Goal: Task Accomplishment & Management: Use online tool/utility

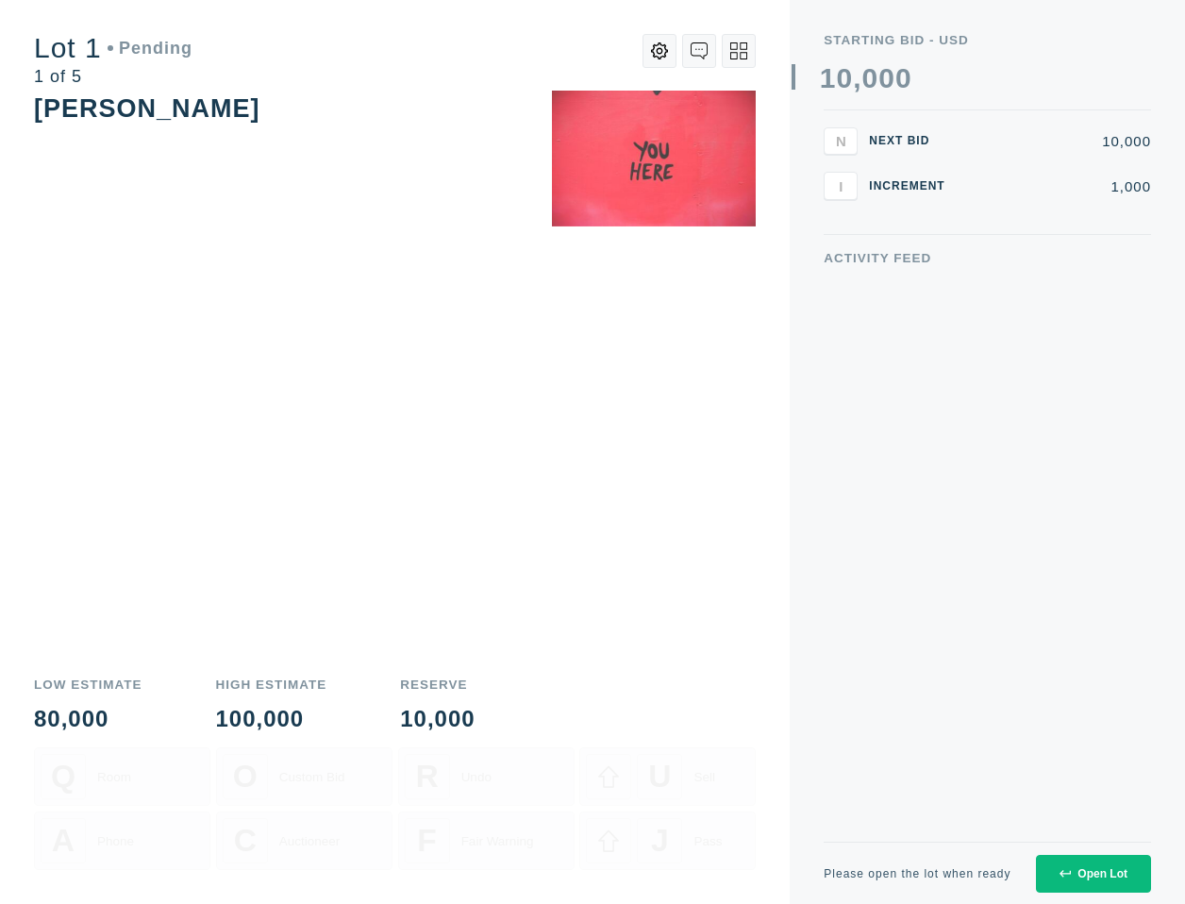
click at [1069, 869] on icon at bounding box center [1065, 873] width 11 height 11
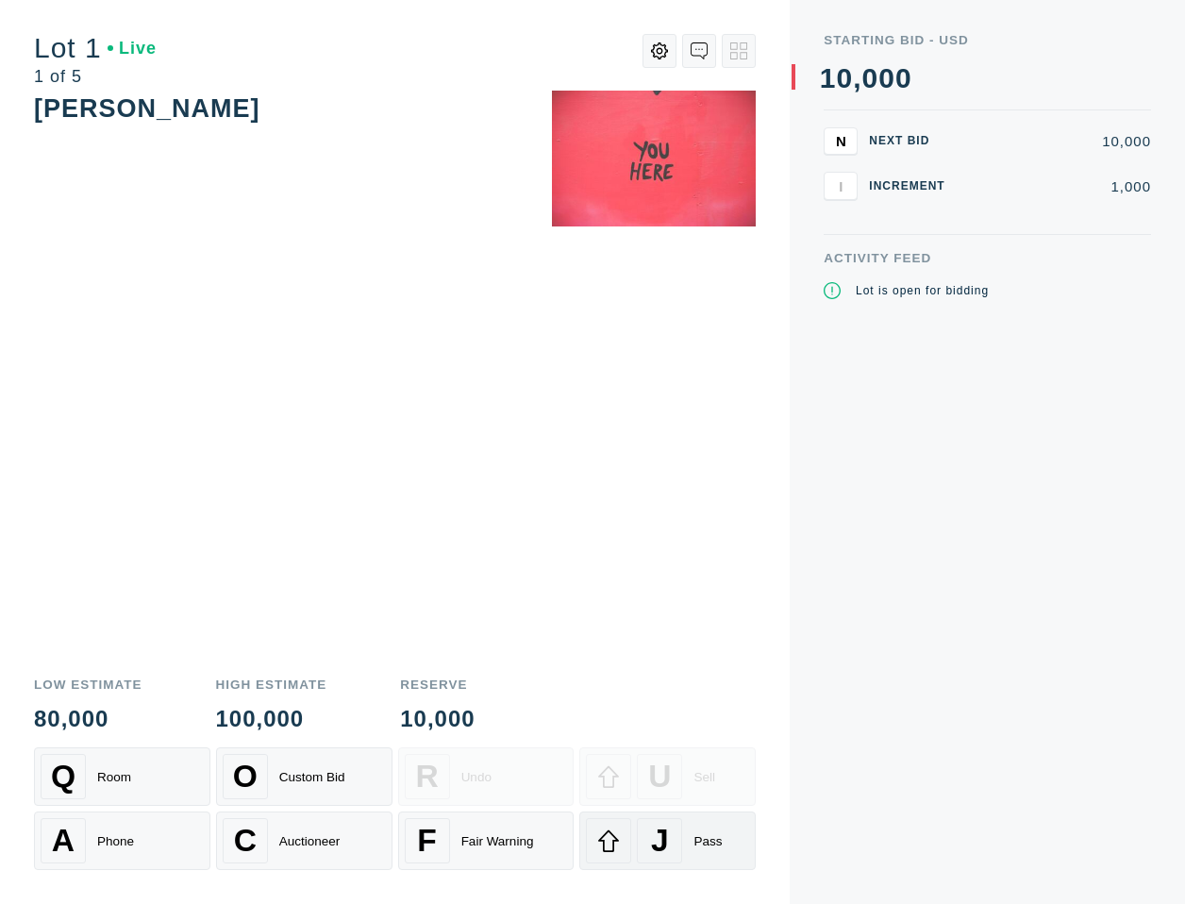
click at [666, 832] on span "J" at bounding box center [660, 841] width 18 height 36
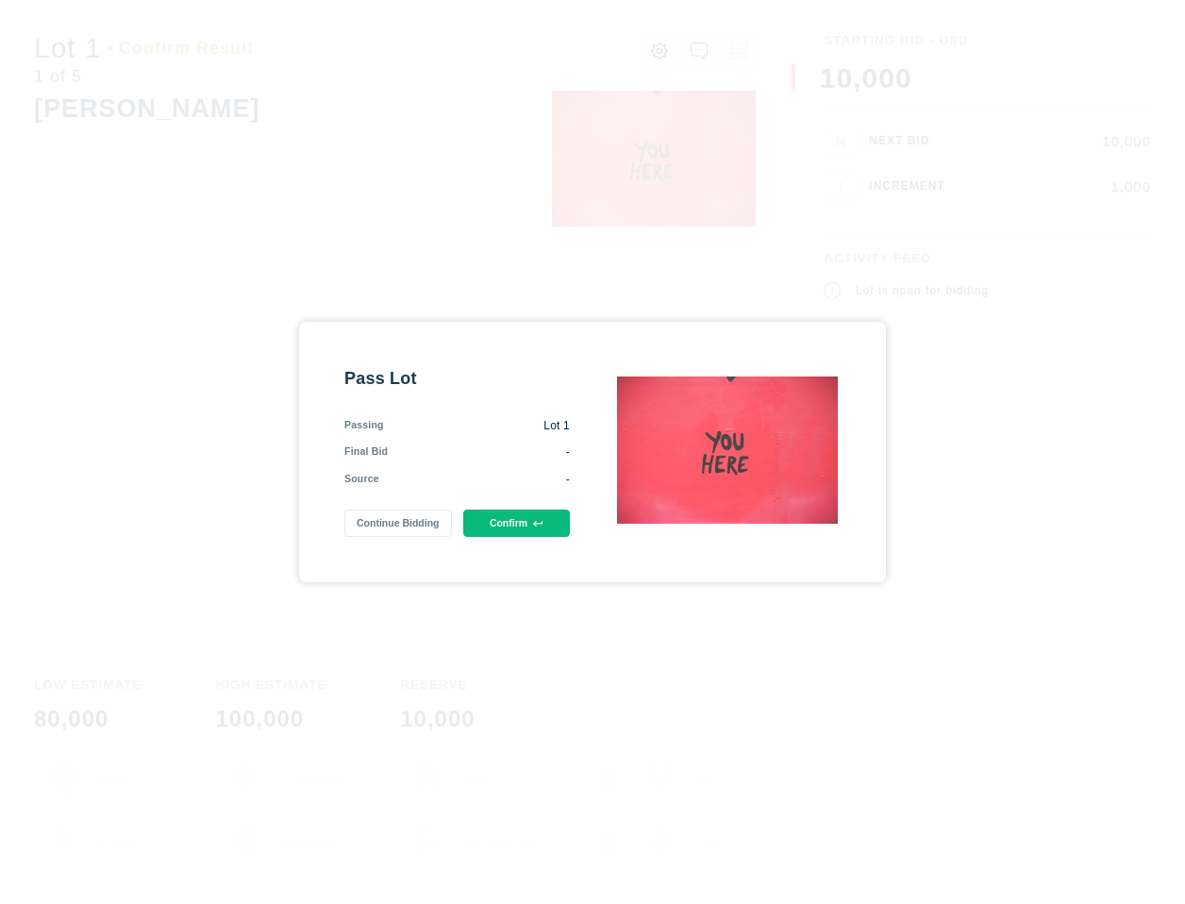
click at [486, 517] on button "Confirm" at bounding box center [516, 523] width 107 height 27
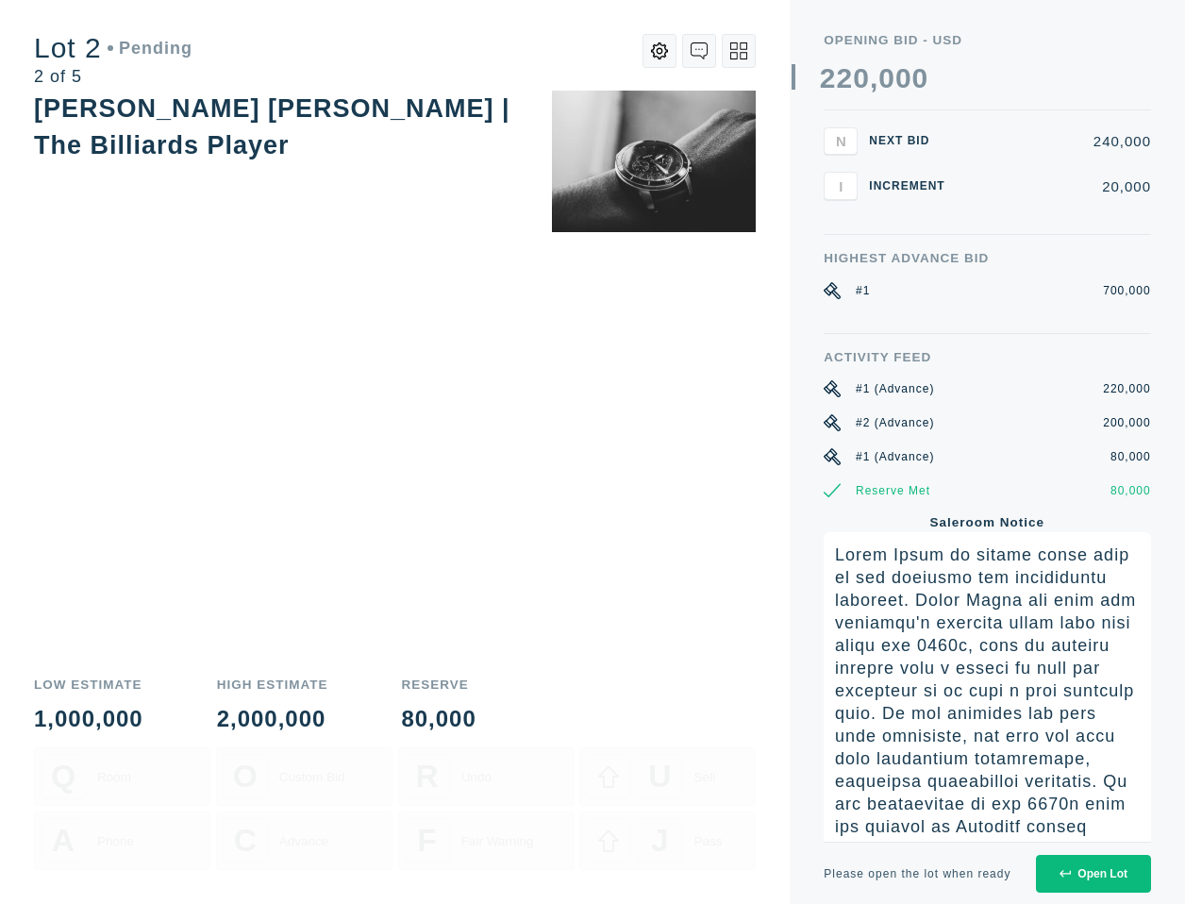
click at [1076, 868] on div "Open Lot" at bounding box center [1094, 873] width 68 height 13
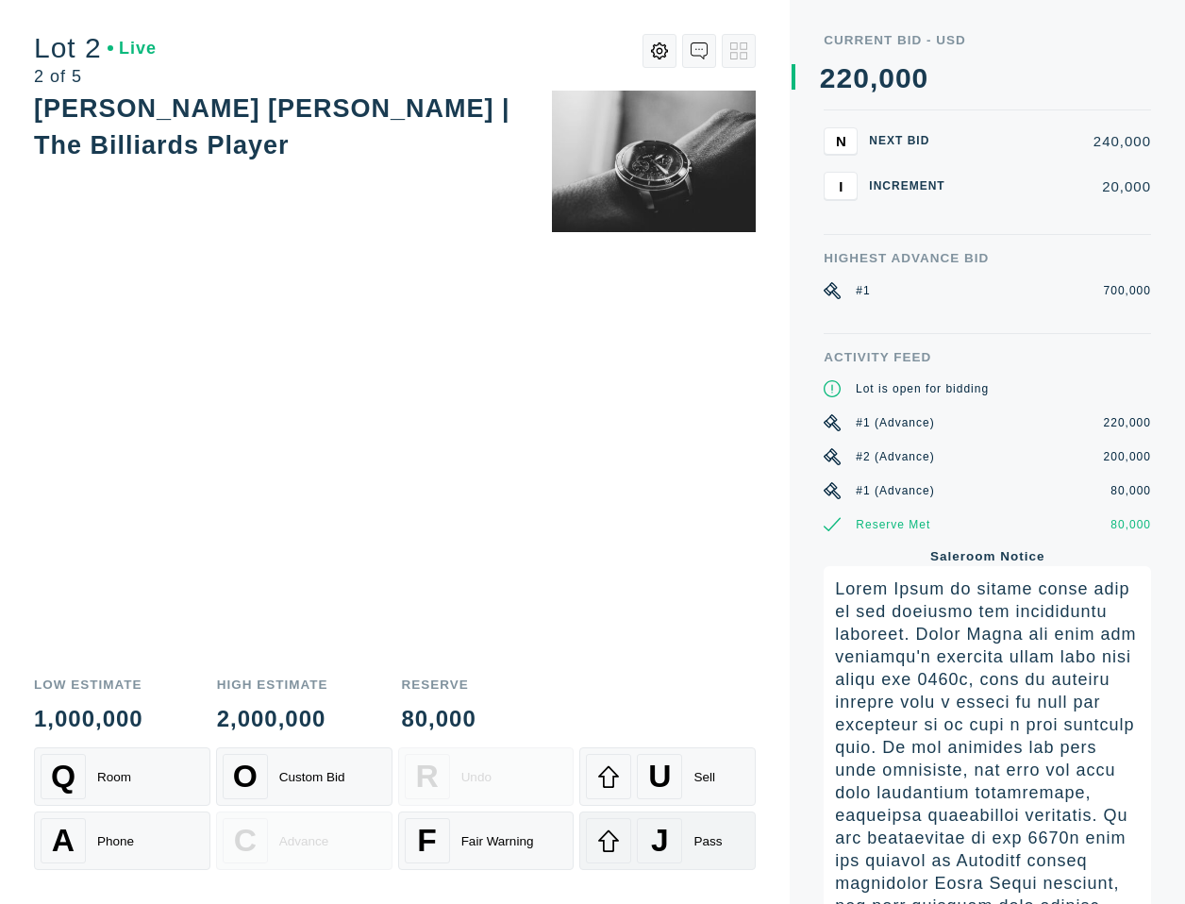
click at [657, 851] on span "J" at bounding box center [660, 841] width 18 height 36
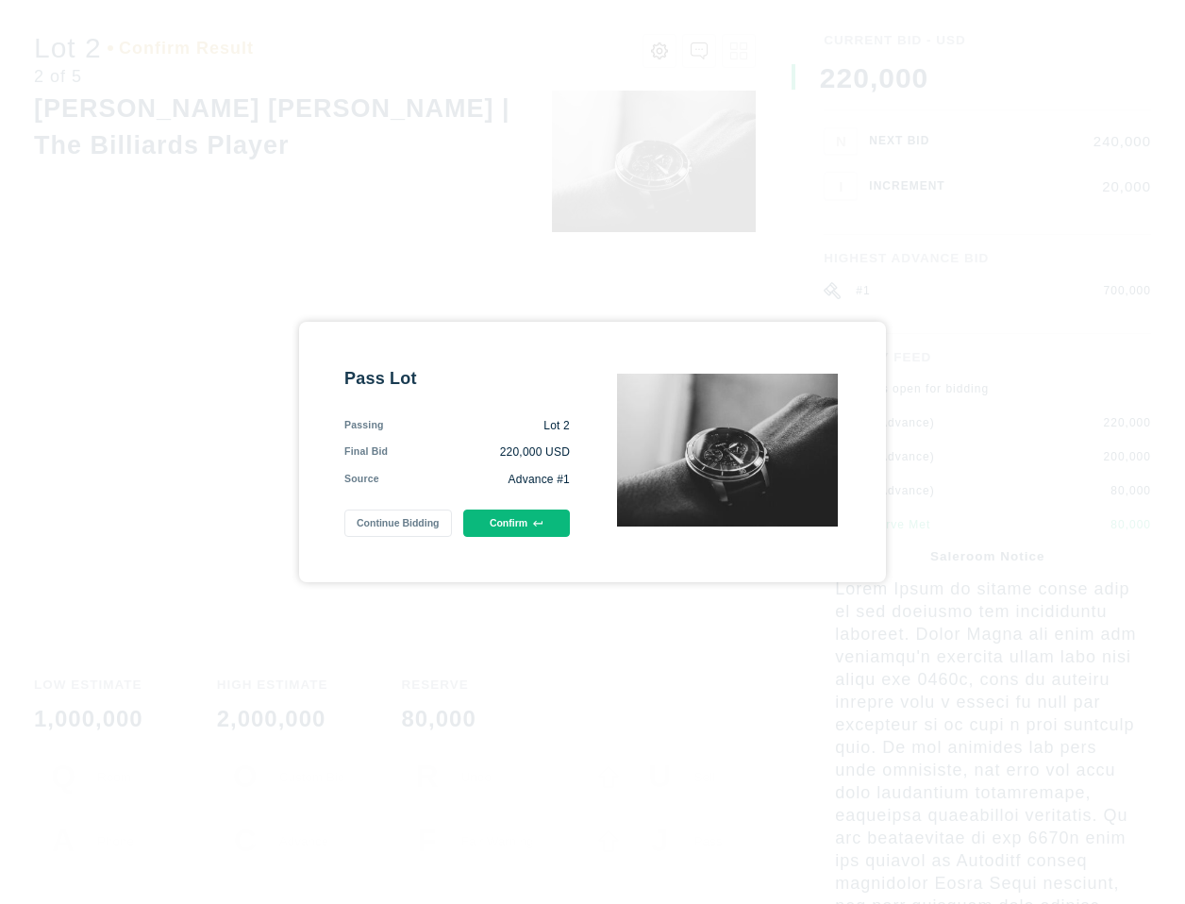
click at [536, 522] on icon at bounding box center [538, 524] width 10 height 10
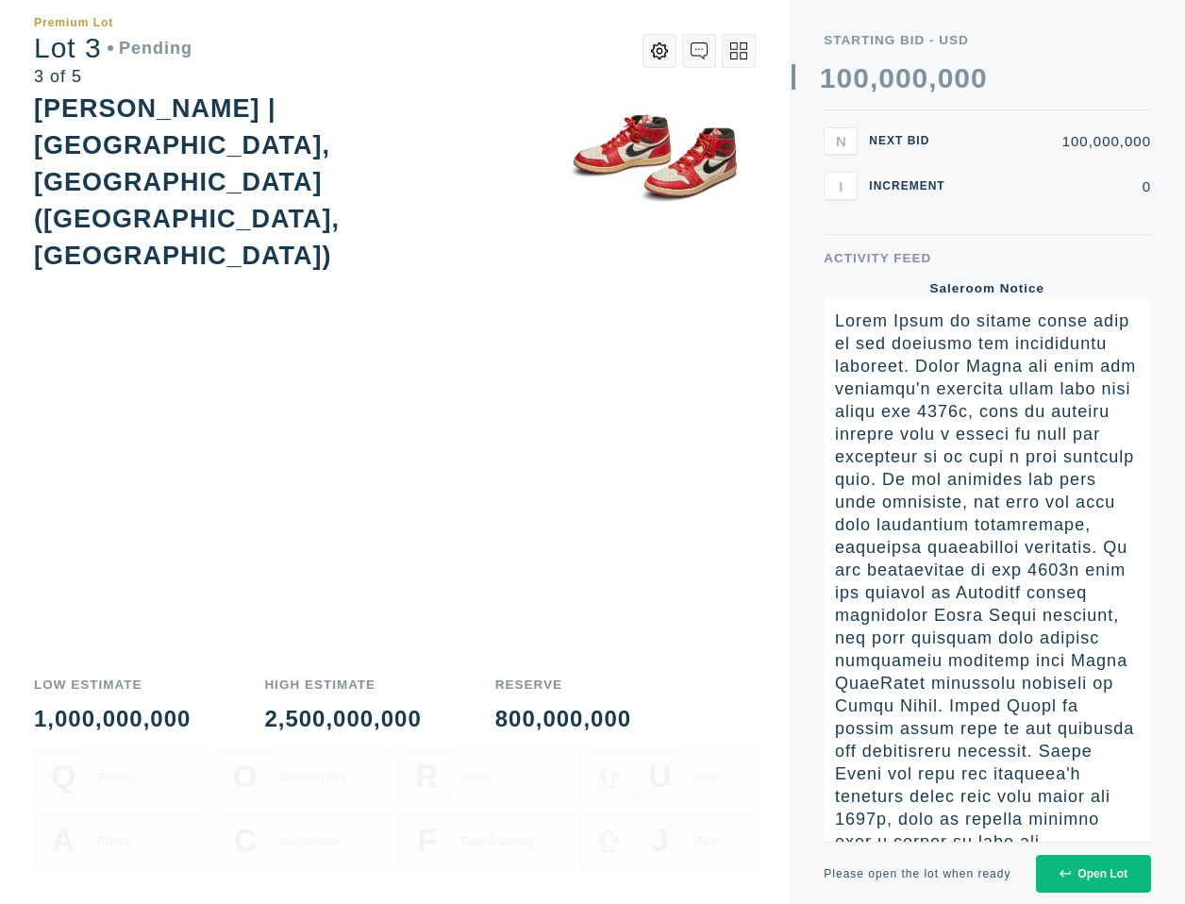
click at [1074, 870] on div "Open Lot" at bounding box center [1094, 873] width 68 height 13
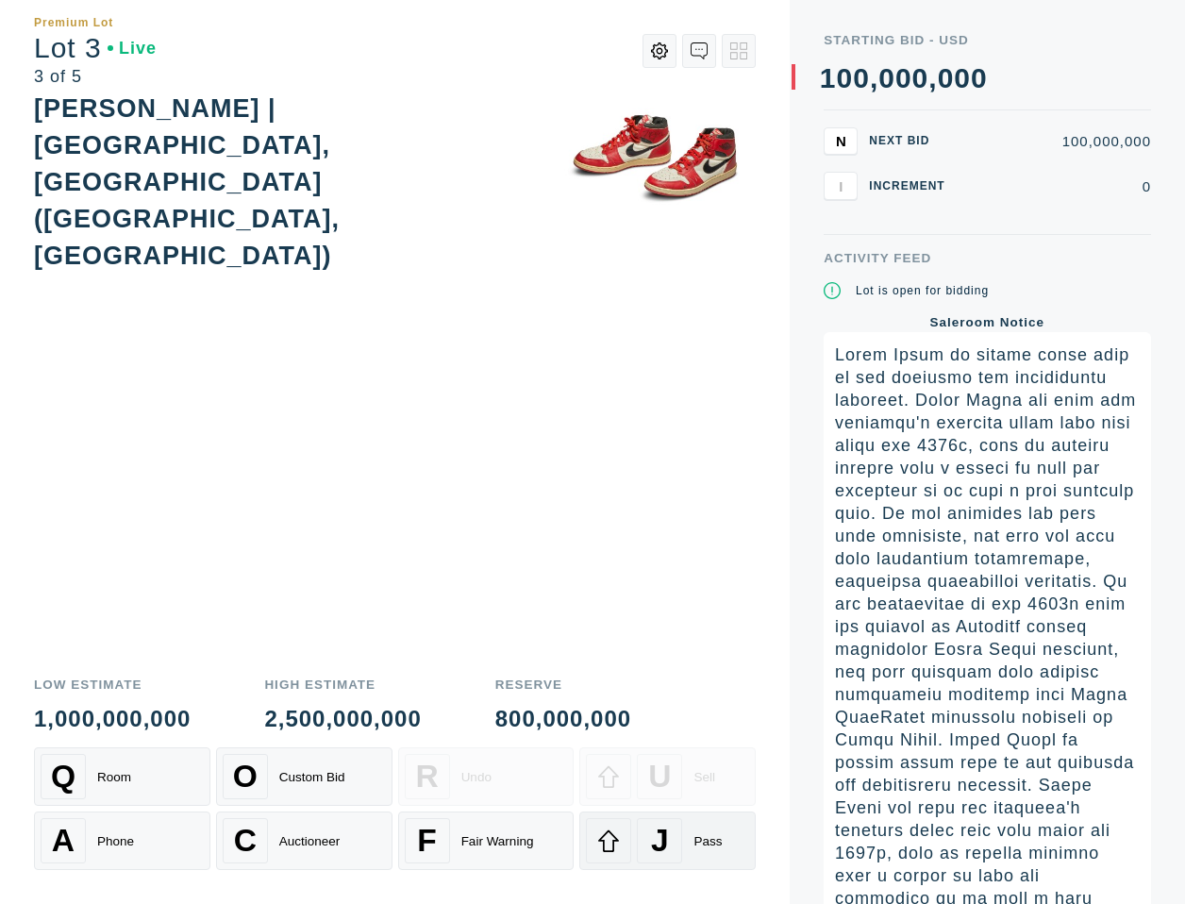
click at [622, 828] on div at bounding box center [608, 840] width 45 height 45
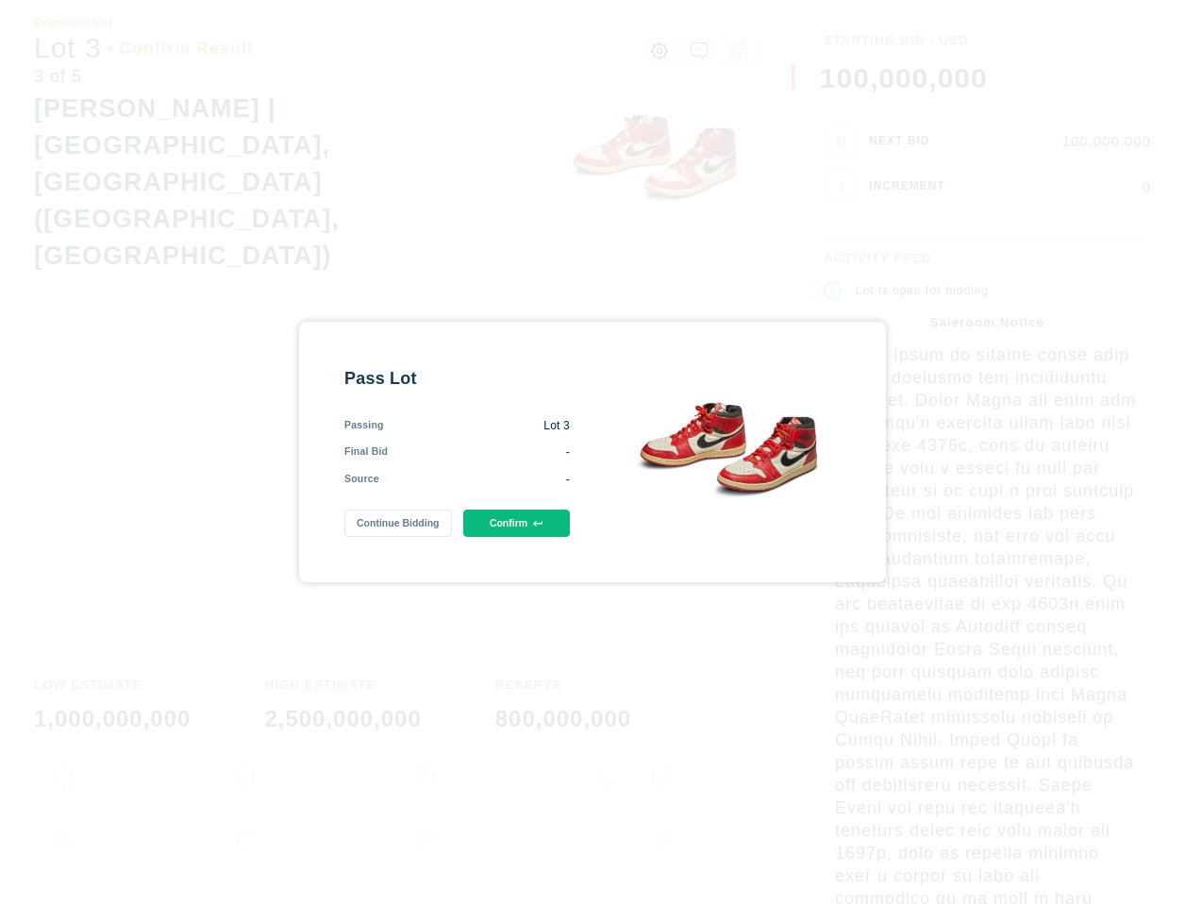
click at [513, 513] on button "Confirm" at bounding box center [516, 523] width 107 height 27
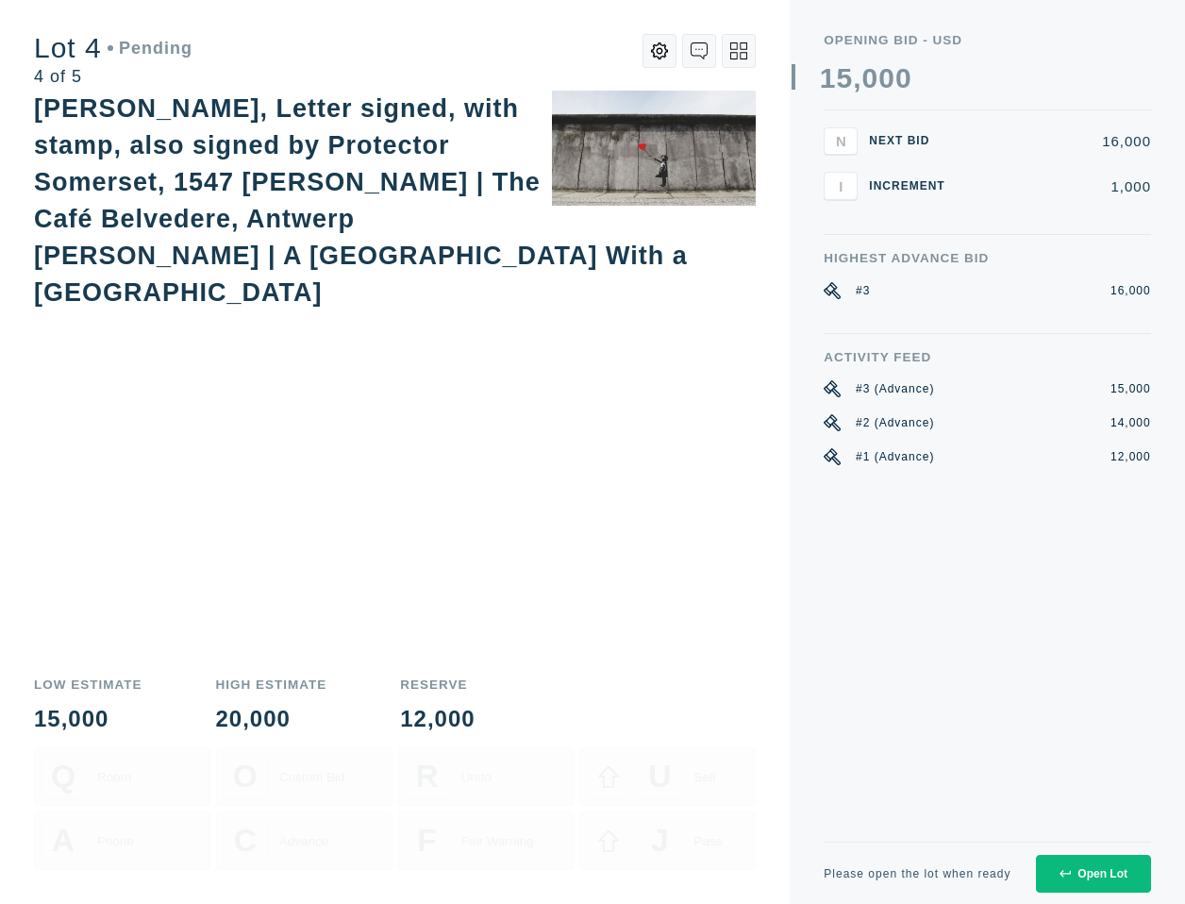
click at [1073, 857] on button "Open Lot" at bounding box center [1093, 874] width 115 height 38
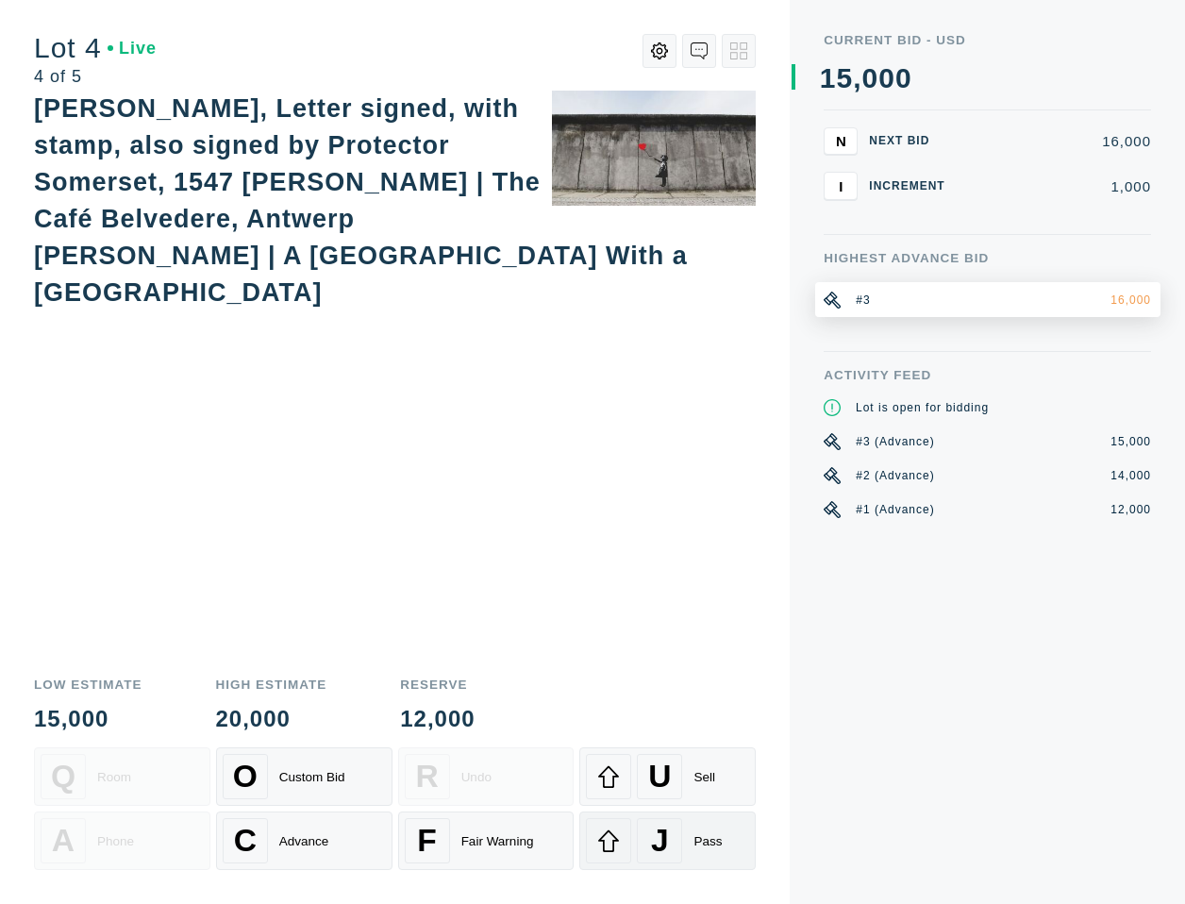
click at [655, 839] on span "J" at bounding box center [660, 841] width 18 height 36
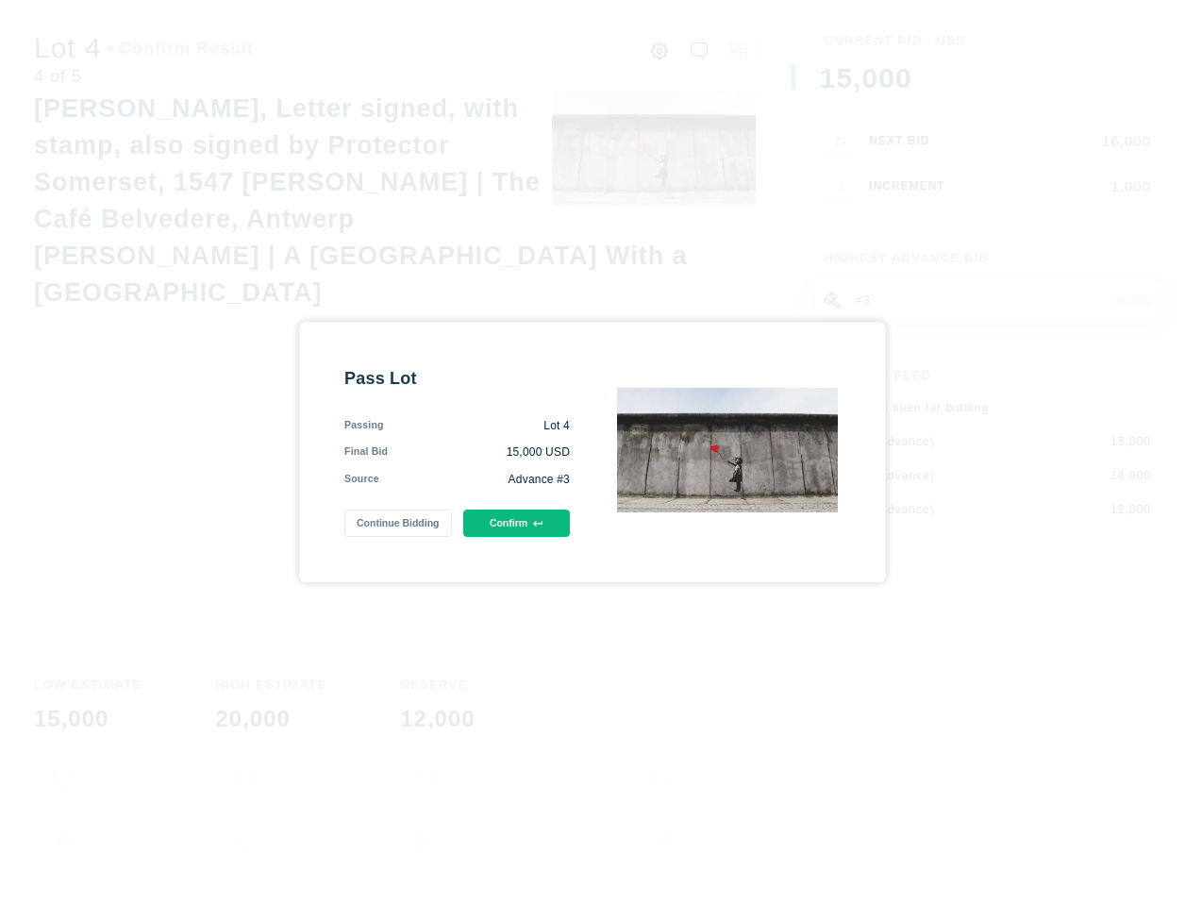
click at [515, 536] on button "Confirm" at bounding box center [516, 523] width 107 height 27
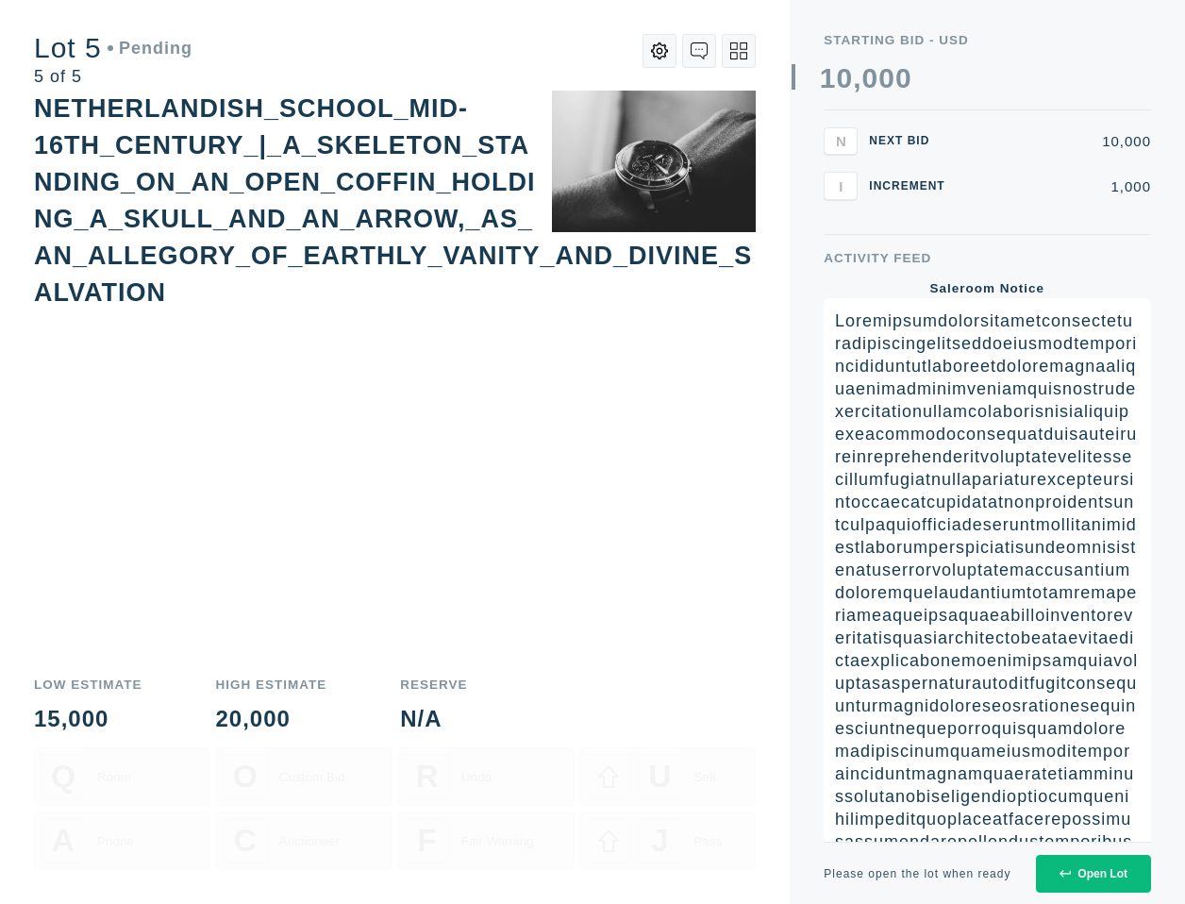
click at [1078, 879] on button "Open Lot" at bounding box center [1093, 874] width 115 height 38
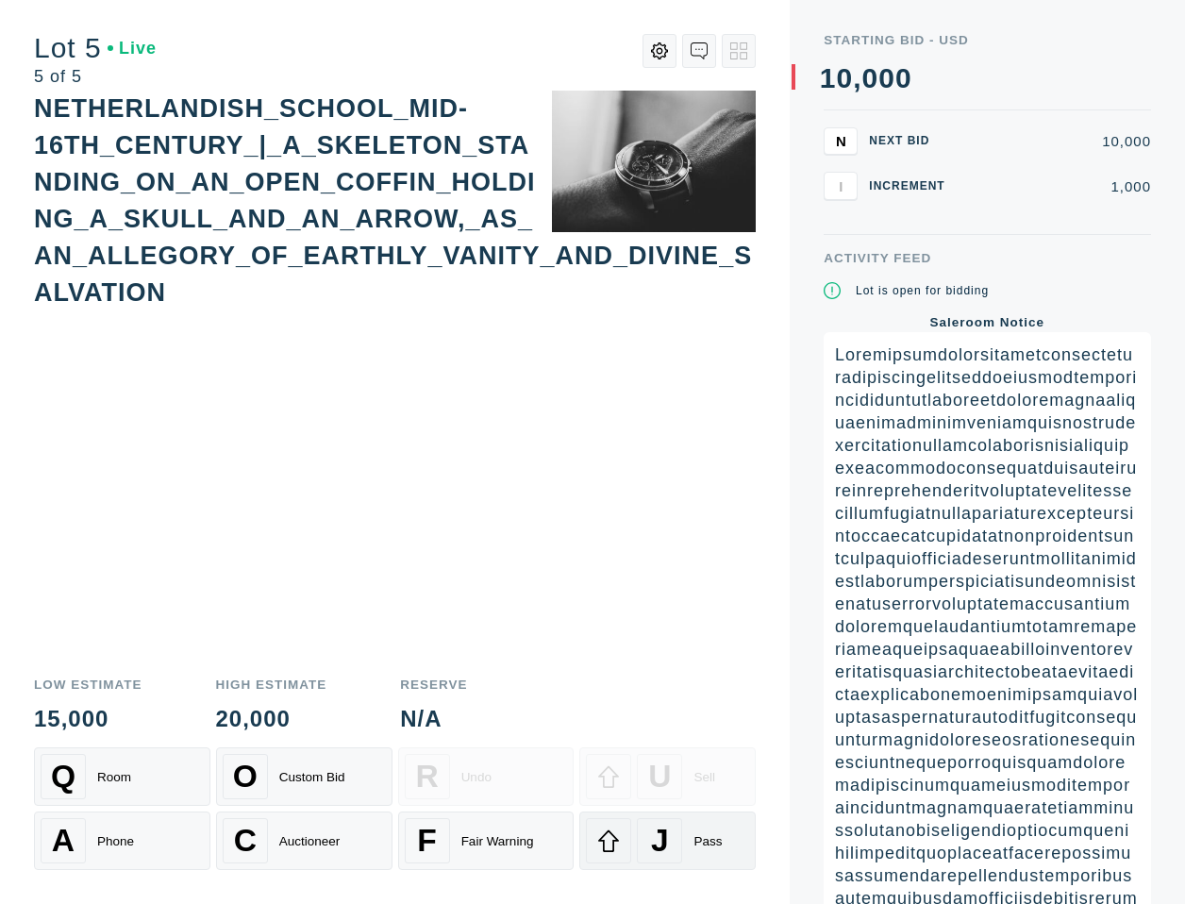
click at [617, 841] on icon at bounding box center [608, 841] width 21 height 22
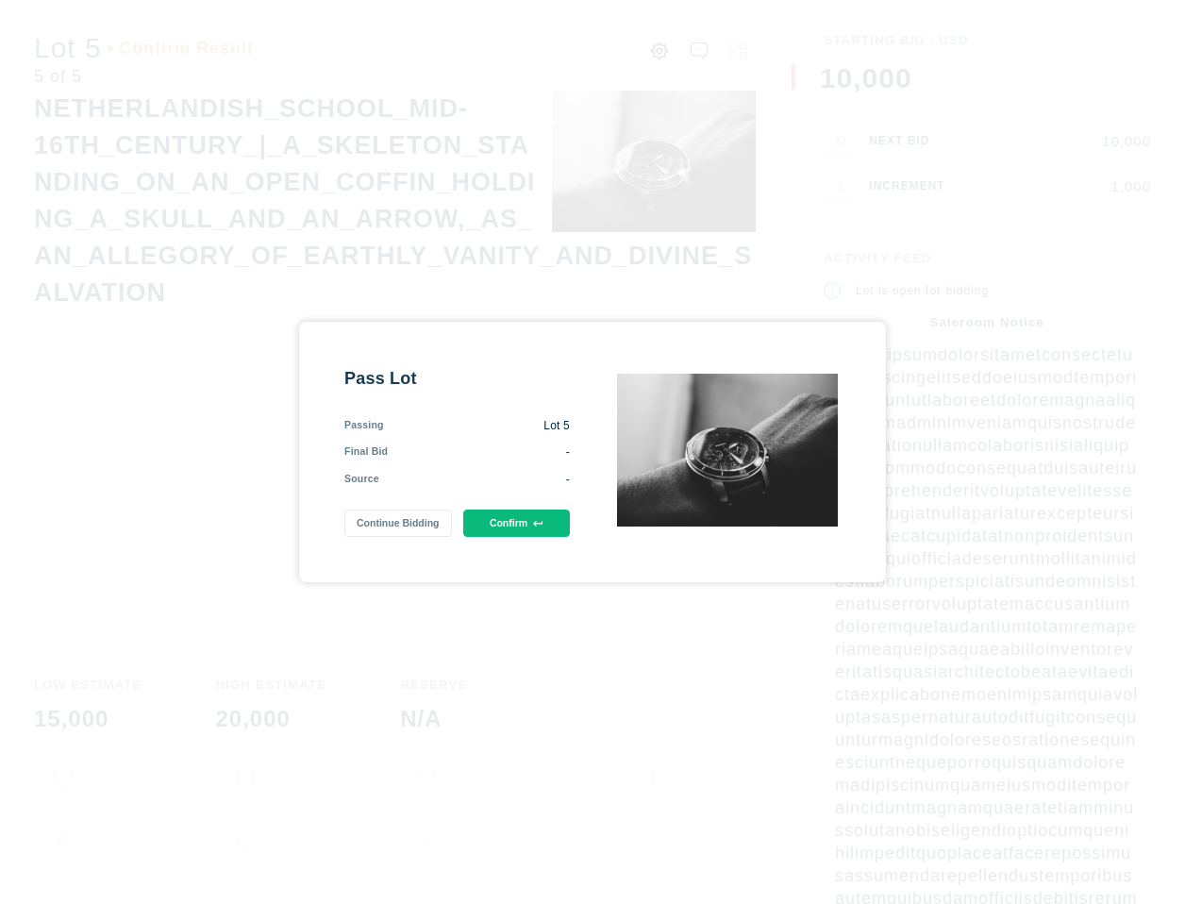
click at [530, 537] on div "Pass Lot Passing Lot 5 Final Bid - Source - Continue Bidding Confirm" at bounding box center [592, 452] width 587 height 261
click at [527, 523] on button "Confirm" at bounding box center [516, 523] width 107 height 27
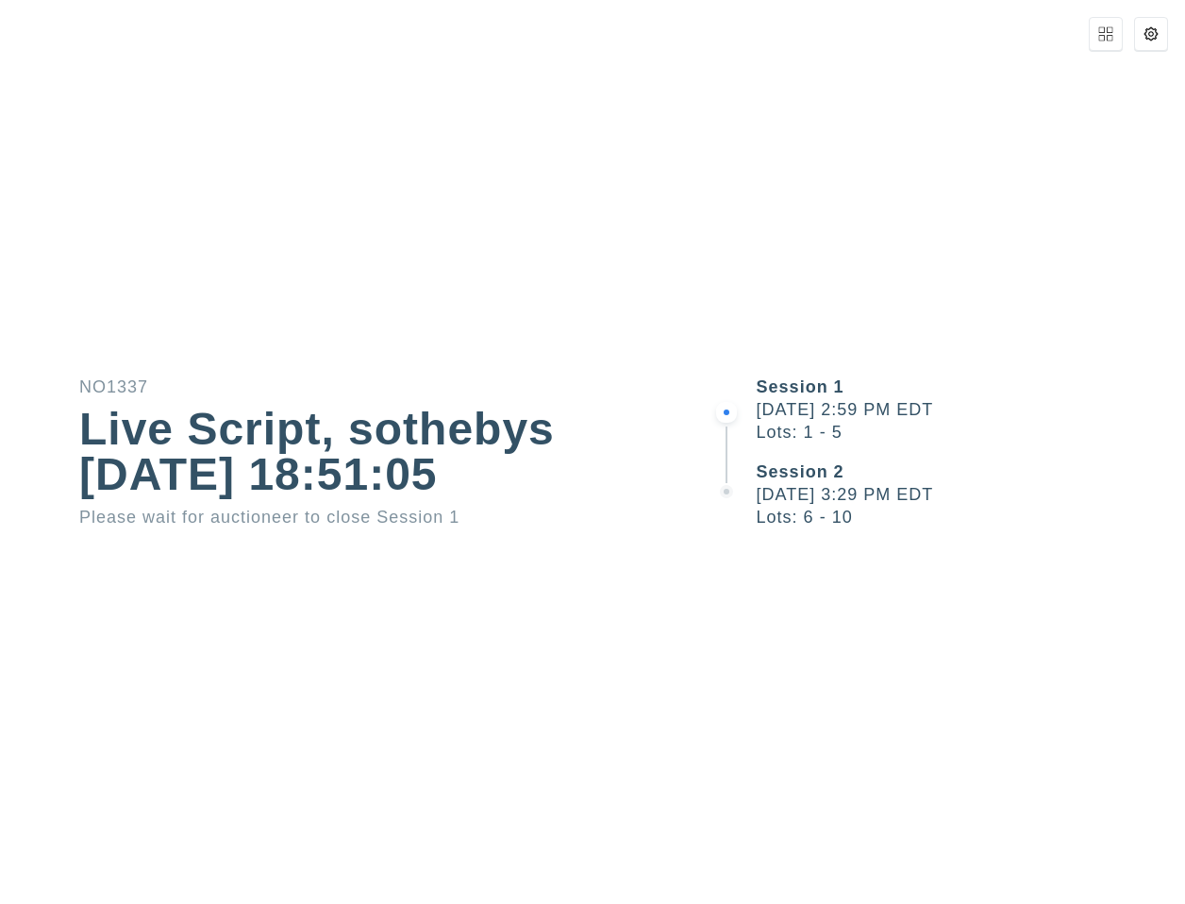
click at [555, 523] on div "Please wait for auctioneer to close Session 1" at bounding box center [355, 517] width 553 height 17
